Goal: Task Accomplishment & Management: Manage account settings

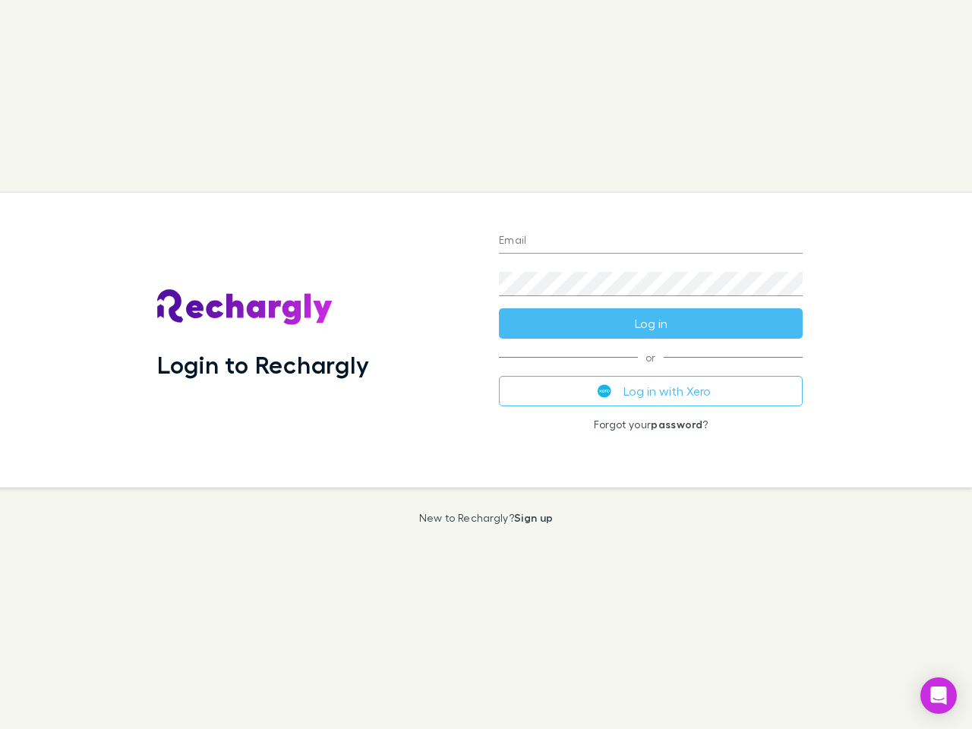
click at [486, 364] on div "Login to Rechargly" at bounding box center [316, 340] width 342 height 295
click at [651, 241] on input "Email" at bounding box center [651, 241] width 304 height 24
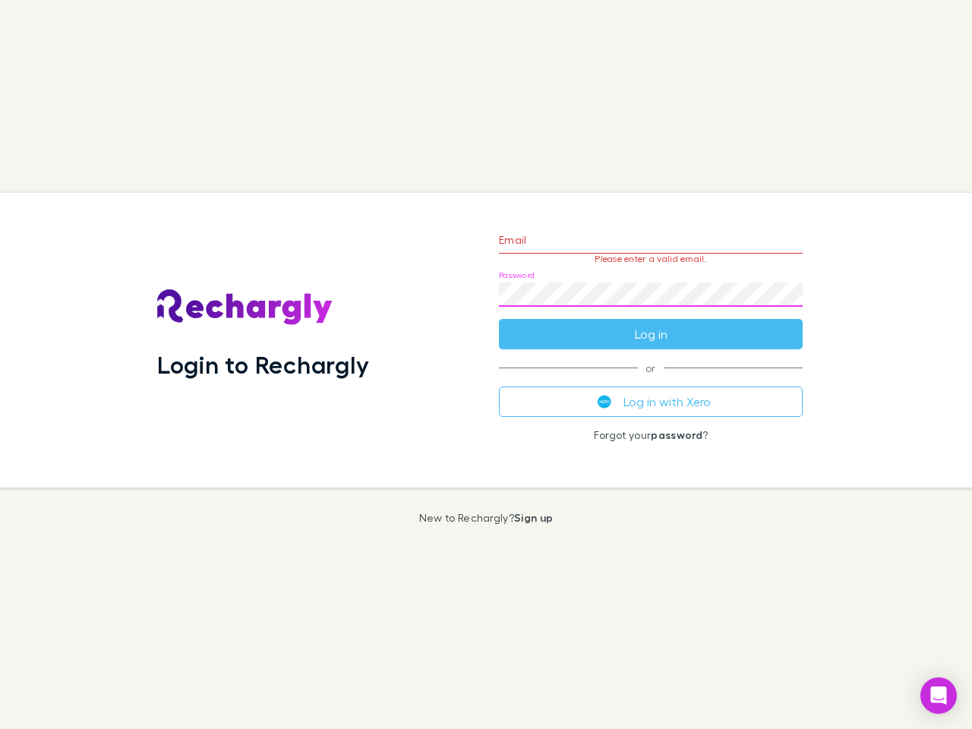
click at [651, 323] on form "Email Please enter a valid email. Password Log in" at bounding box center [651, 283] width 304 height 132
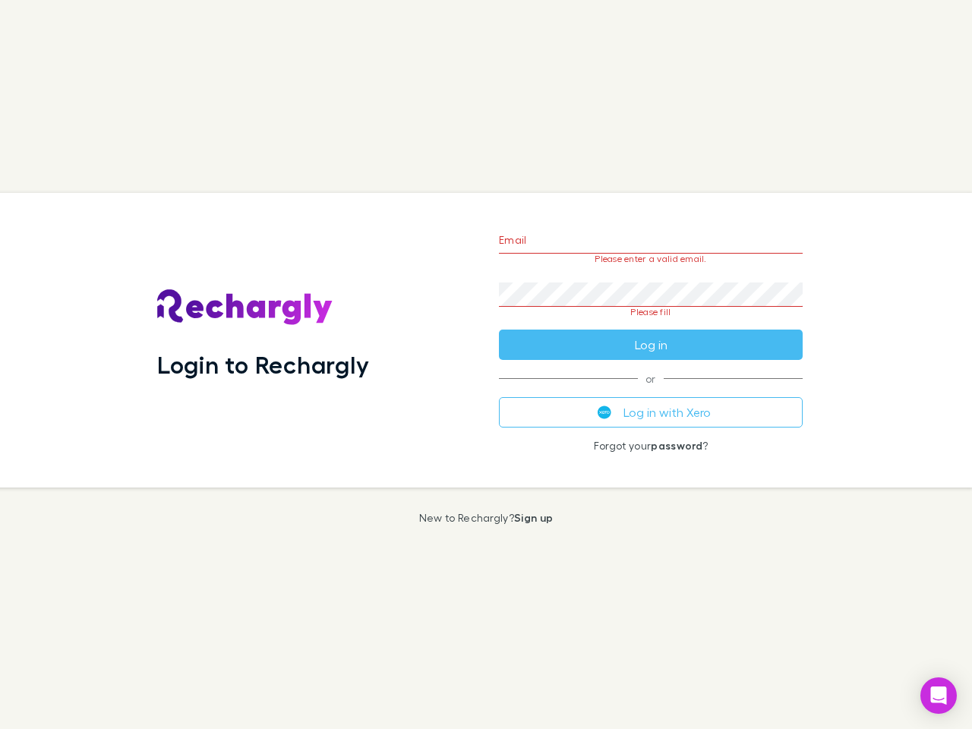
click at [651, 391] on div "Email Please enter a valid email. Password Please fill Log in or Log in with Xe…" at bounding box center [651, 340] width 328 height 295
click at [938, 695] on icon "Open Intercom Messenger" at bounding box center [939, 695] width 16 height 18
